Goal: Information Seeking & Learning: Learn about a topic

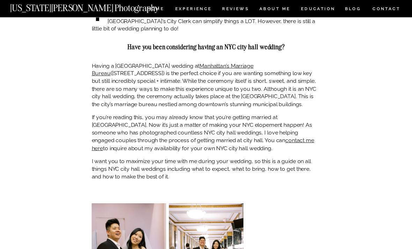
scroll to position [515, 0]
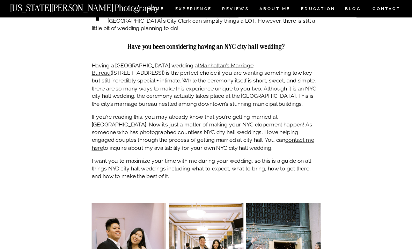
click at [201, 17] on p "I love being an NYC City Hall wedding photographer because all you really need …" at bounding box center [206, 10] width 229 height 46
click at [201, 8] on nav "Experience" at bounding box center [193, 10] width 36 height 6
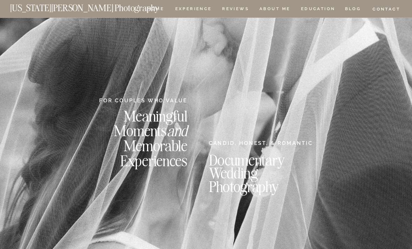
click at [238, 12] on nav "REVIEWS" at bounding box center [235, 10] width 26 height 6
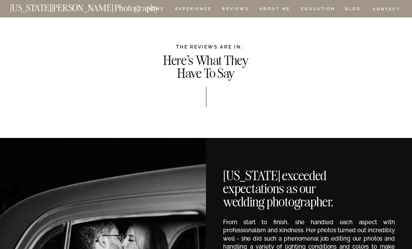
click at [273, 10] on nav "ABOUT ME" at bounding box center [274, 10] width 31 height 6
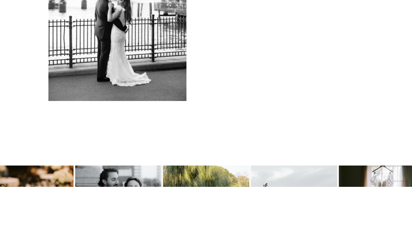
scroll to position [1423, 0]
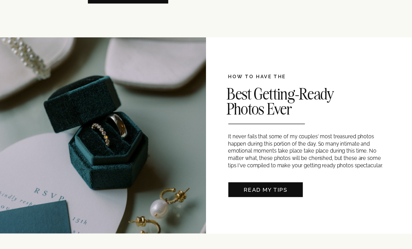
scroll to position [570, 0]
